Goal: Feedback & Contribution: Leave review/rating

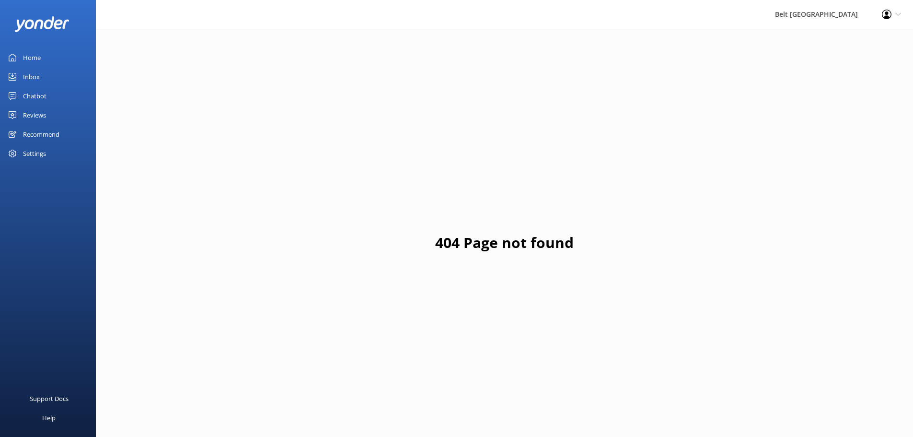
click at [35, 113] on div "Reviews" at bounding box center [34, 114] width 23 height 19
click at [34, 75] on div "Inbox" at bounding box center [31, 76] width 17 height 19
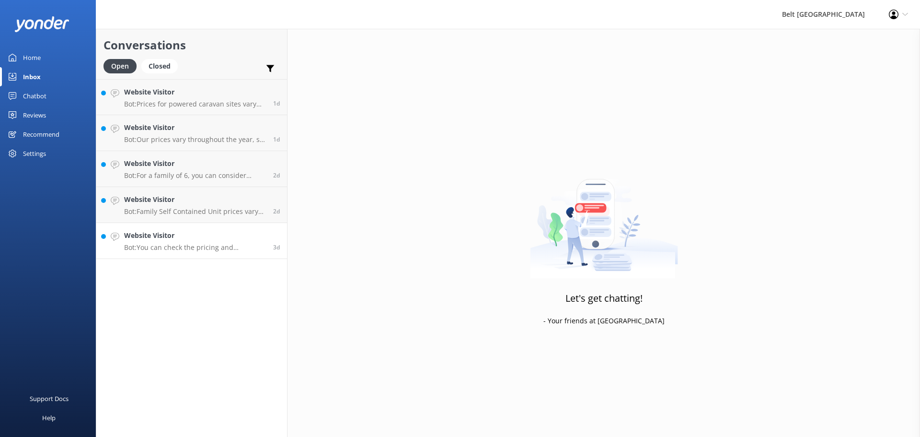
click at [171, 248] on p "Bot: You can check the pricing and availability for our campsites online at [UR…" at bounding box center [195, 247] width 142 height 9
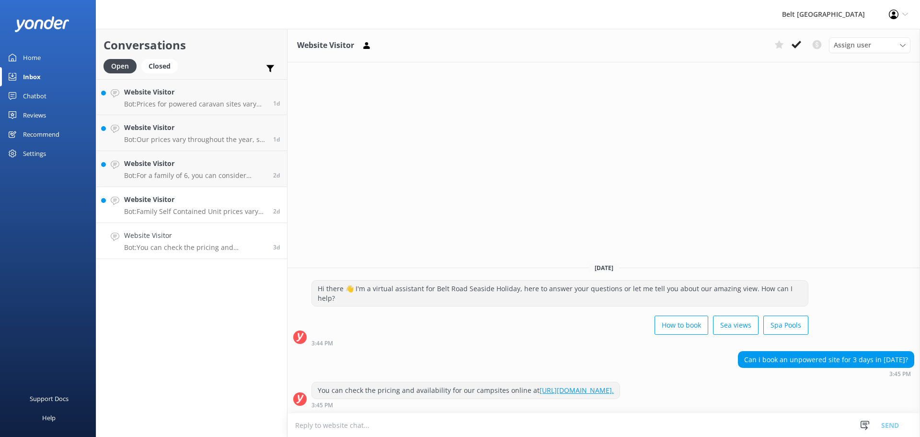
click at [215, 195] on h4 "Website Visitor" at bounding box center [195, 199] width 142 height 11
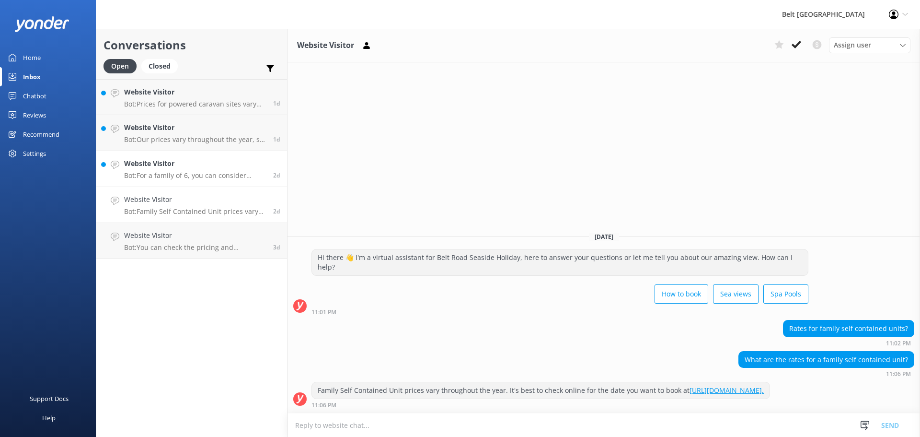
click at [164, 168] on h4 "Website Visitor" at bounding box center [195, 163] width 142 height 11
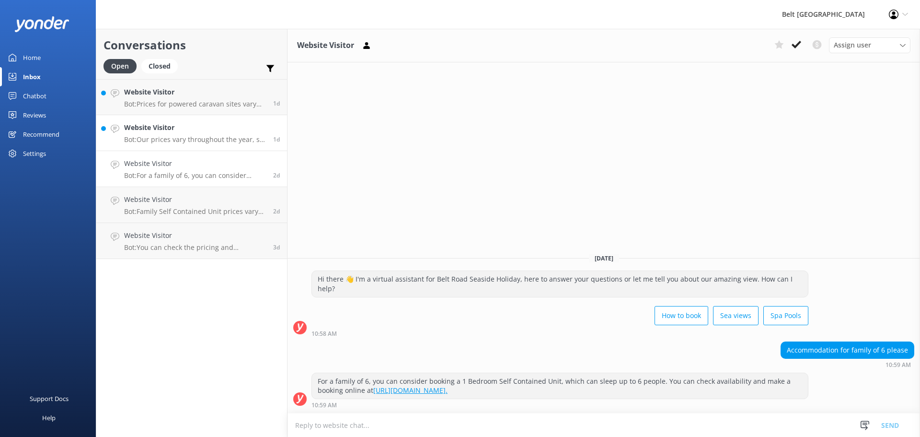
click at [171, 136] on p "Bot: Our prices vary throughout the year, so it’s best to check online for the …" at bounding box center [195, 139] width 142 height 9
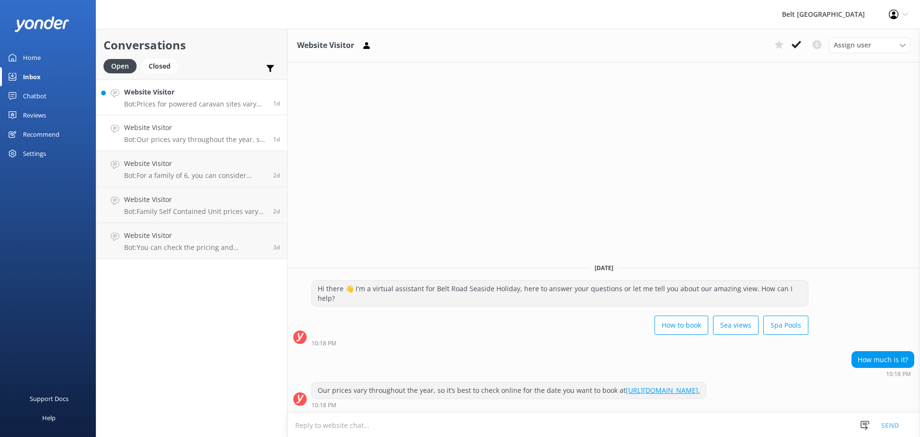
click at [168, 104] on p "Bot: Prices for powered caravan sites vary throughout the year. It's best to ch…" at bounding box center [195, 104] width 142 height 9
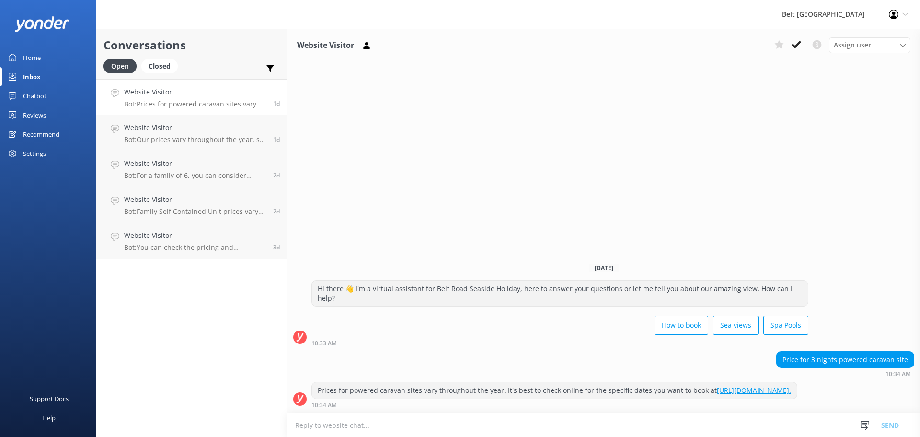
click at [158, 94] on h4 "Website Visitor" at bounding box center [195, 92] width 142 height 11
click at [796, 42] on icon at bounding box center [797, 45] width 10 height 10
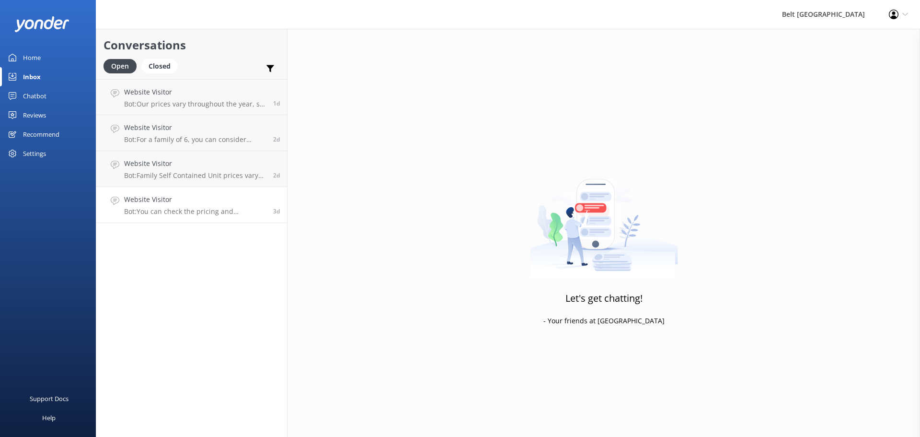
click at [232, 221] on link "Website Visitor Bot: You can check the pricing and availability for our campsit…" at bounding box center [191, 205] width 191 height 36
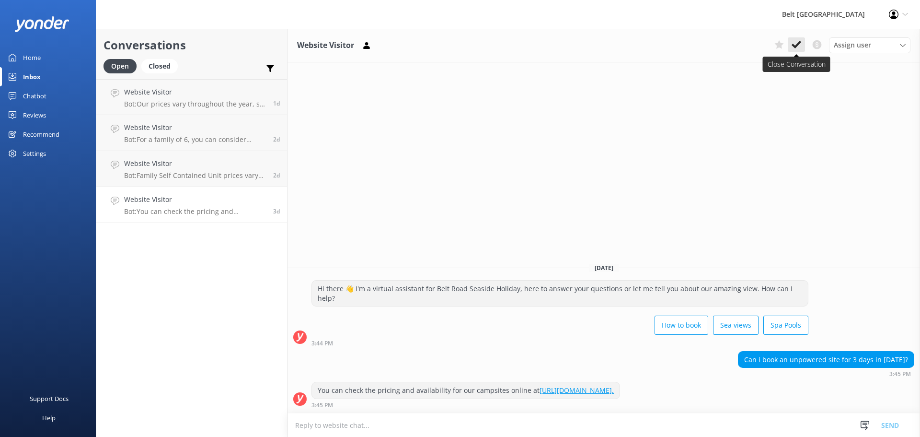
click at [795, 48] on use at bounding box center [797, 45] width 10 height 8
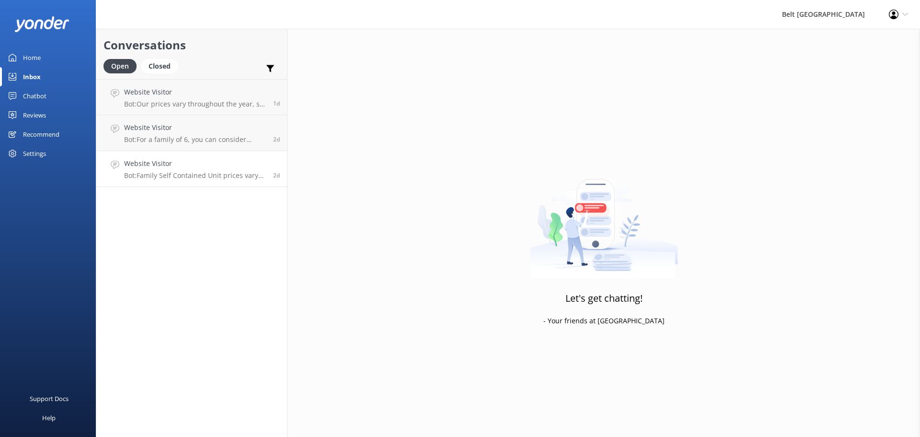
click at [162, 174] on p "Bot: Family Self Contained Unit prices vary throughout the year. It's best to c…" at bounding box center [195, 175] width 142 height 9
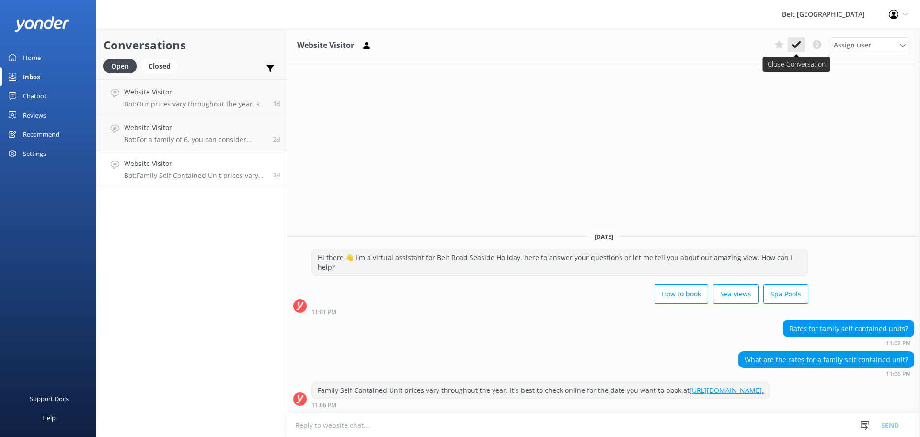
click at [801, 43] on use at bounding box center [797, 45] width 10 height 8
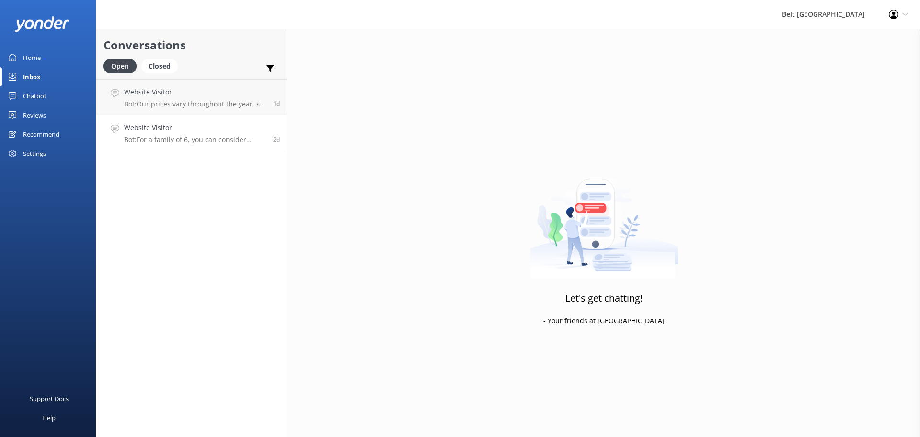
click at [209, 139] on p "Bot: For a family of 6, you can consider booking a 1 Bedroom Self Contained Uni…" at bounding box center [195, 139] width 142 height 9
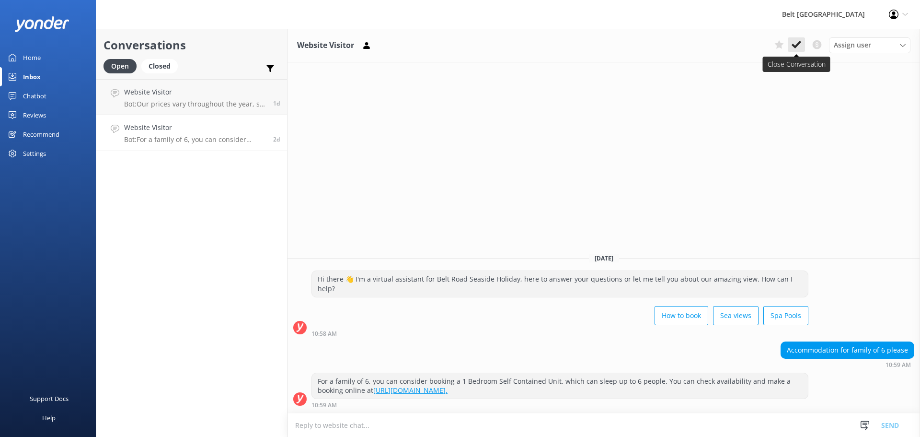
click at [796, 42] on icon at bounding box center [797, 45] width 10 height 10
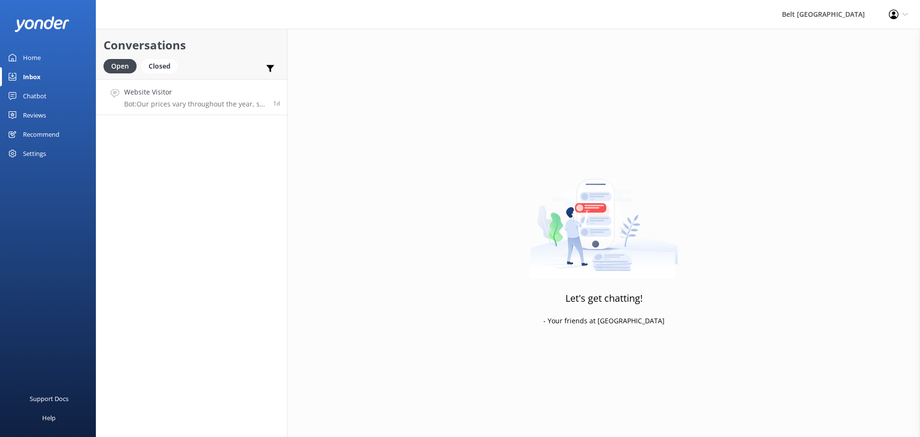
click at [143, 98] on div "Website Visitor Bot: Our prices vary throughout the year, so it’s best to check…" at bounding box center [195, 97] width 142 height 21
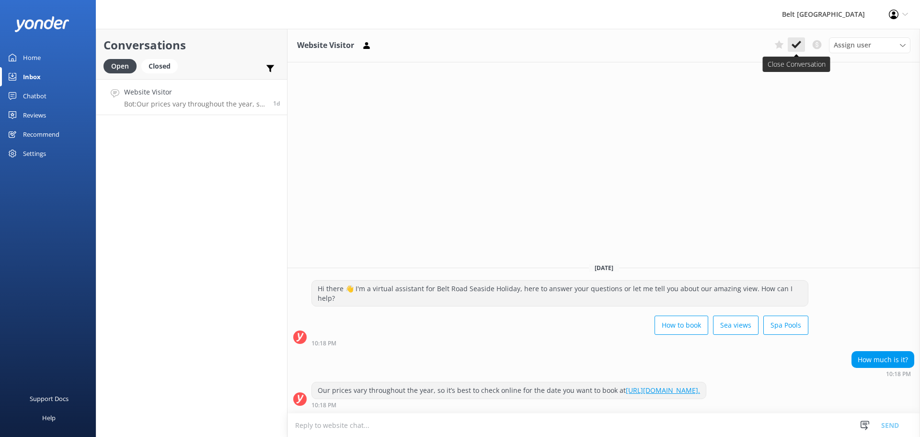
click at [794, 44] on icon at bounding box center [797, 45] width 10 height 10
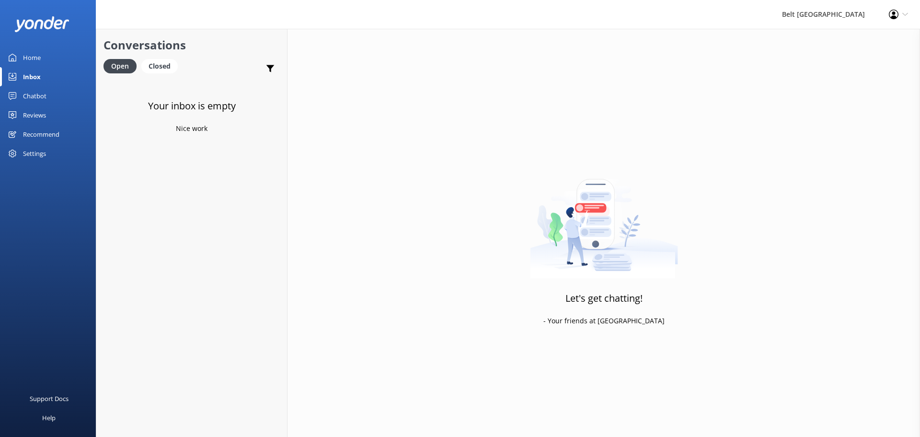
click at [34, 90] on div "Chatbot" at bounding box center [34, 95] width 23 height 19
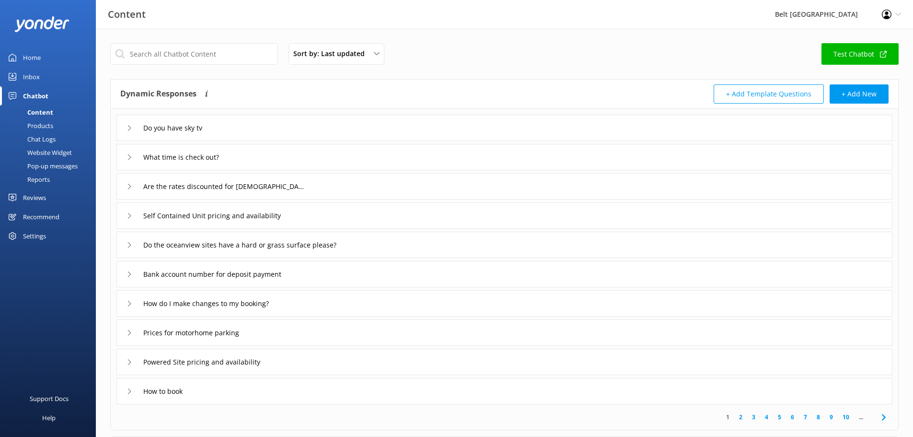
click at [43, 199] on div "Reviews" at bounding box center [34, 197] width 23 height 19
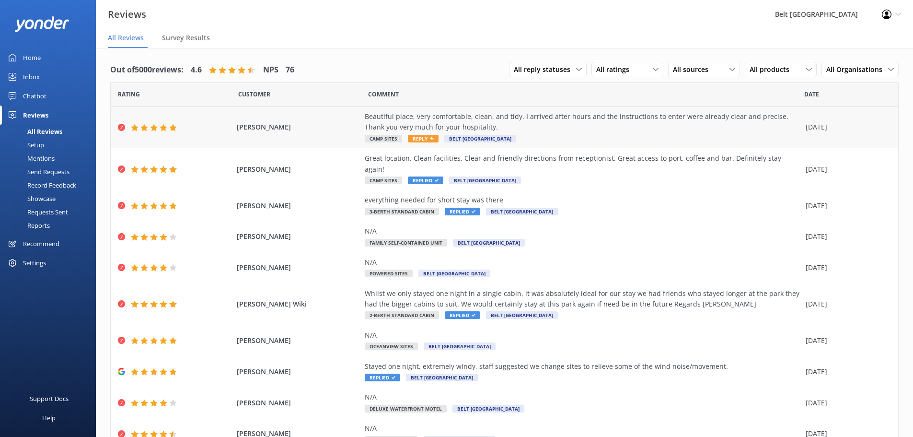
click at [414, 138] on span "Reply" at bounding box center [423, 139] width 31 height 8
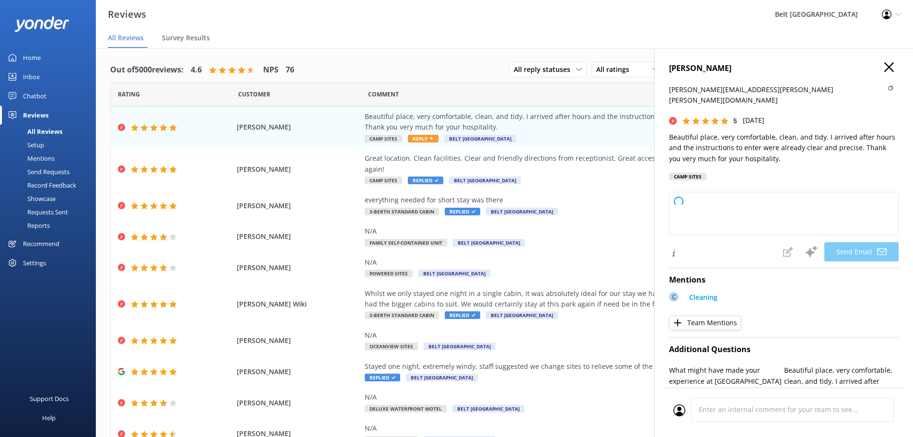
type textarea "Thank you so much for your kind words, [PERSON_NAME]! We’re delighted to hear y…"
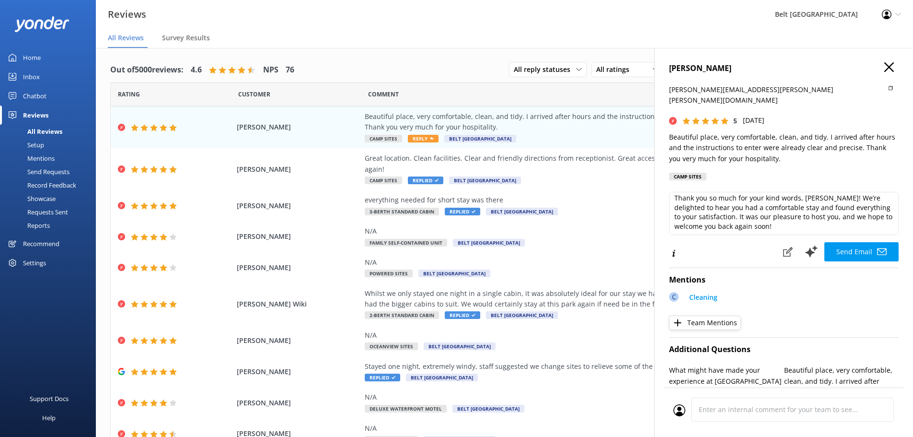
scroll to position [5, 0]
click at [841, 242] on button "Send Email" at bounding box center [861, 251] width 74 height 19
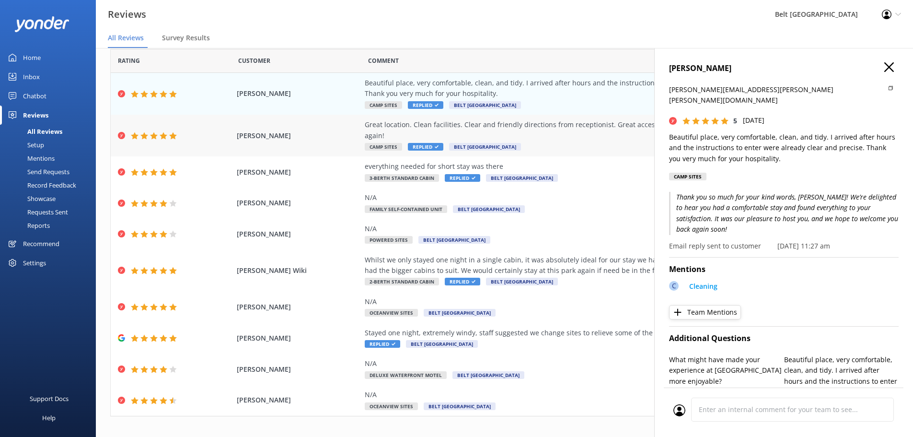
scroll to position [0, 0]
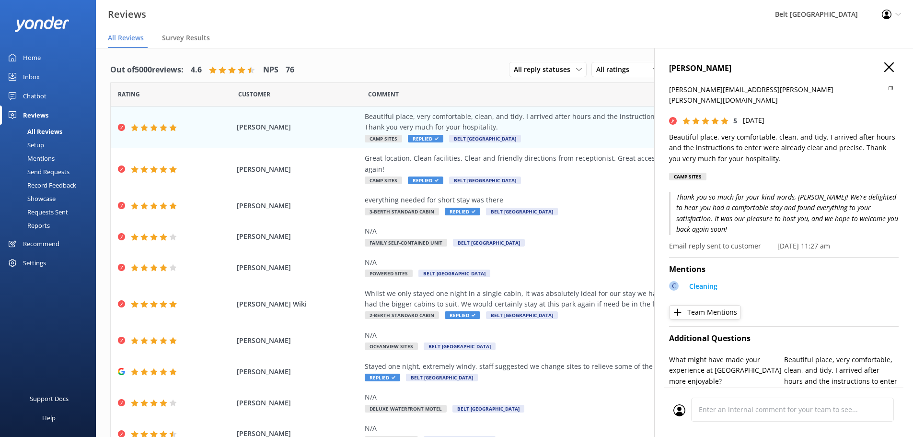
click at [884, 65] on use "button" at bounding box center [889, 67] width 10 height 10
